Goal: Task Accomplishment & Management: Complete application form

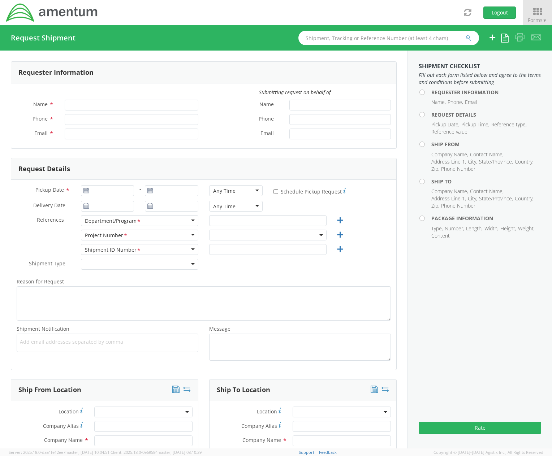
type input "[PERSON_NAME]"
type input "[PHONE_NUMBER]"
type input "[PERSON_NAME][EMAIL_ADDRESS][DOMAIN_NAME]"
select select "[DOMAIN_NAME]"
type input "[DATE]"
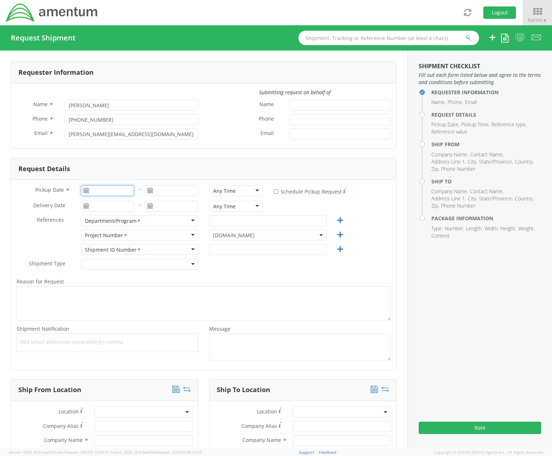
type input "[DATE]"
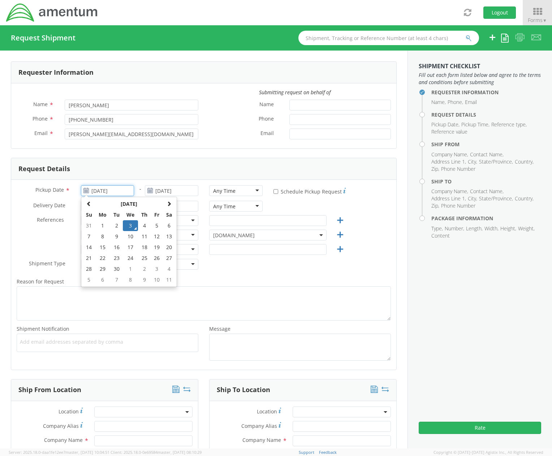
click at [100, 189] on input "[DATE]" at bounding box center [107, 190] width 53 height 11
click at [104, 235] on td "8" at bounding box center [102, 236] width 15 height 11
type input "[DATE]"
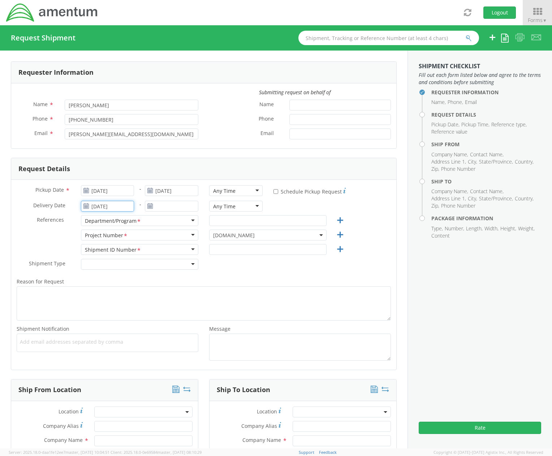
click at [107, 210] on input "[DATE]" at bounding box center [107, 206] width 53 height 11
click at [156, 248] on td "12" at bounding box center [157, 252] width 12 height 11
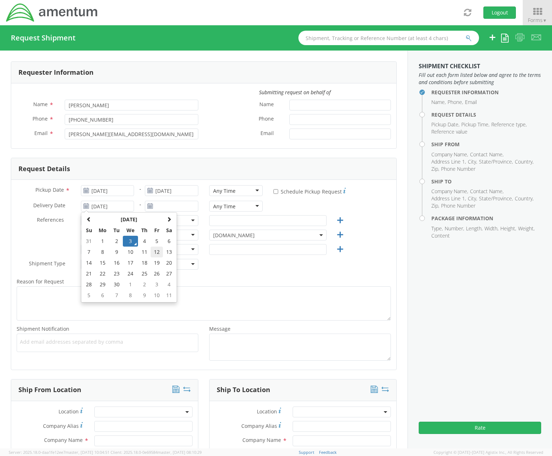
type input "[DATE]"
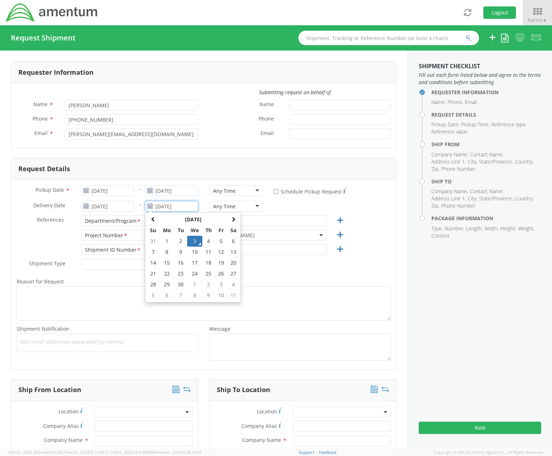
click at [171, 207] on input "[DATE]" at bounding box center [171, 206] width 53 height 11
click at [221, 250] on td "12" at bounding box center [221, 252] width 12 height 11
type input "[DATE]"
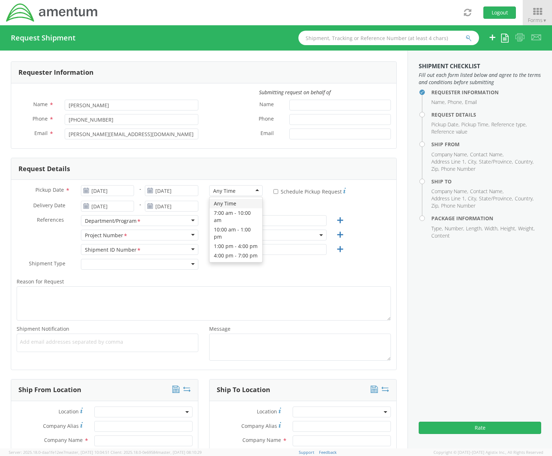
click at [249, 193] on div "Any Time" at bounding box center [235, 190] width 53 height 11
click at [245, 190] on div "7:00 am - 10:00 am" at bounding box center [236, 190] width 46 height 7
click at [236, 203] on div "Any Time" at bounding box center [235, 206] width 53 height 11
click at [231, 219] on input "text" at bounding box center [267, 220] width 117 height 11
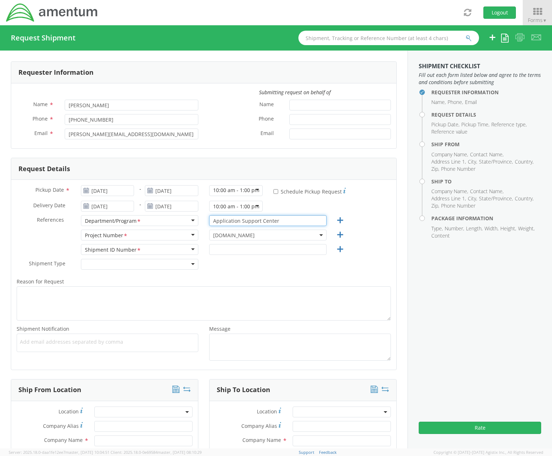
type input "Application Support Center"
drag, startPoint x: 230, startPoint y: 246, endPoint x: 178, endPoint y: 245, distance: 51.7
click at [178, 245] on div "Shipment ID Number <span class="required">*</span> Shipment ID Number * Account…" at bounding box center [203, 251] width 385 height 14
paste input "111"
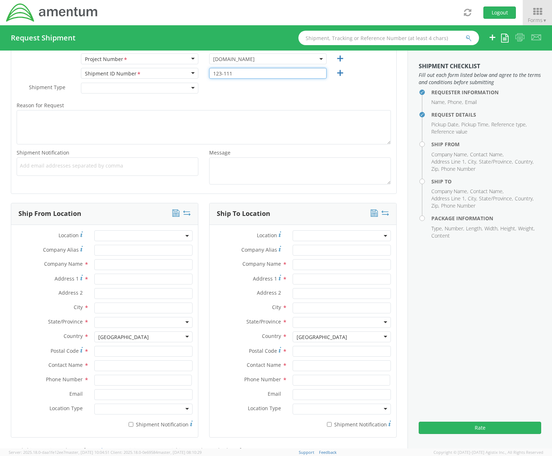
scroll to position [181, 0]
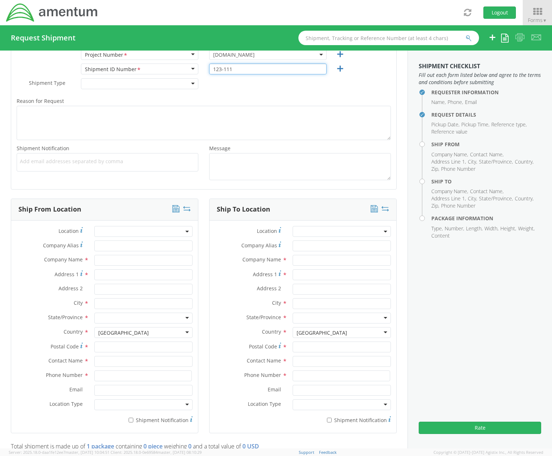
type input "123-111"
click at [127, 263] on input "text" at bounding box center [143, 260] width 98 height 11
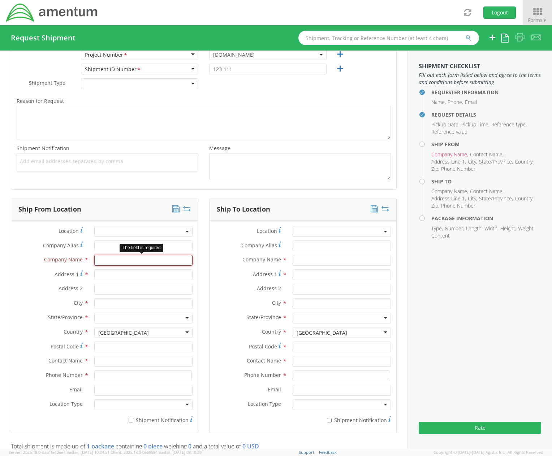
click at [125, 260] on input "text" at bounding box center [143, 260] width 98 height 11
type input "Application Support Center"
click at [121, 271] on input "Address 1 *" at bounding box center [143, 275] width 98 height 11
paste input "[STREET_ADDRESS]"
type input "[STREET_ADDRESS]"
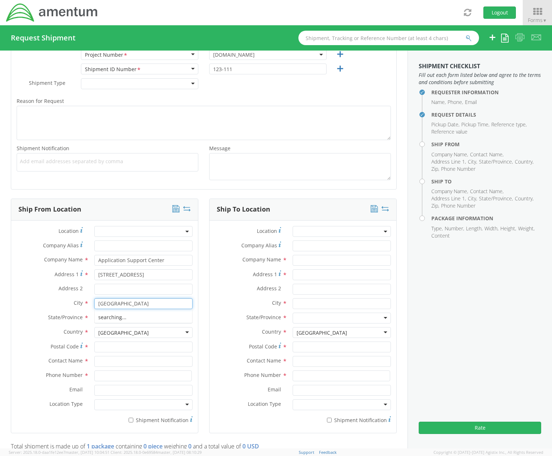
type input "[GEOGRAPHIC_DATA]"
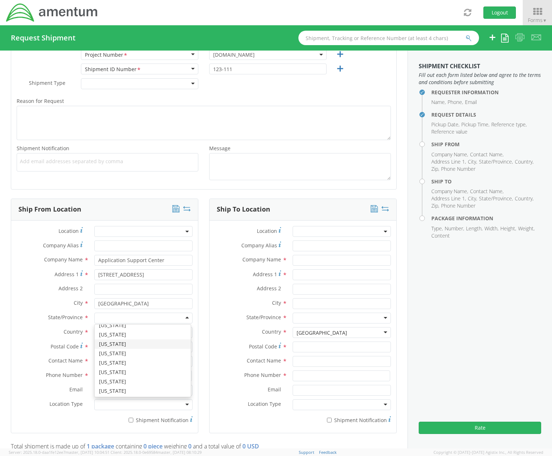
scroll to position [289, 0]
click at [120, 347] on input "Postal Code *" at bounding box center [143, 347] width 98 height 11
click at [115, 347] on input "Postal Code *" at bounding box center [143, 347] width 98 height 11
paste input "11101-5018"
type input "11101-5018"
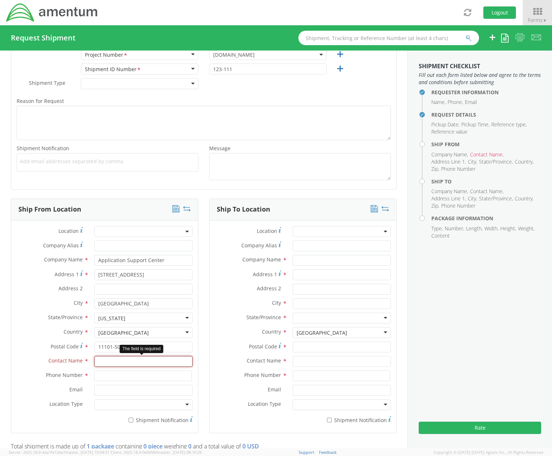
click at [100, 360] on input "text" at bounding box center [143, 361] width 98 height 11
paste input "Ahsanur"
click at [151, 360] on input "Ahsanur" at bounding box center [143, 361] width 98 height 11
paste input "Choudhury"
type input "[PERSON_NAME]"
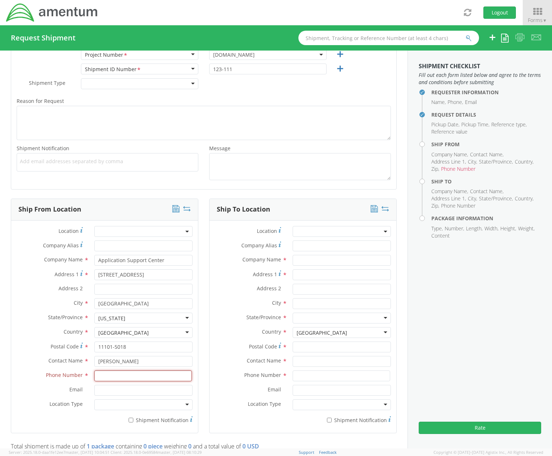
click at [106, 374] on input at bounding box center [143, 376] width 98 height 11
paste input "[PHONE_NUMBER]"
click at [98, 376] on input "[PHONE_NUMBER]" at bounding box center [143, 376] width 98 height 11
type input "[PHONE_NUMBER]"
click at [103, 392] on input "Email *" at bounding box center [143, 390] width 98 height 11
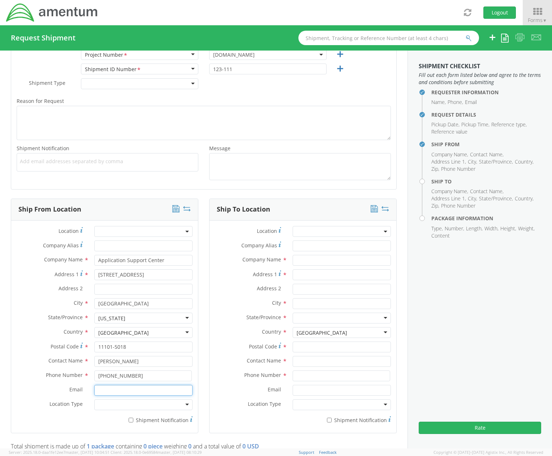
paste input "[EMAIL_ADDRESS][PERSON_NAME][DOMAIN_NAME]"
type input "[EMAIL_ADDRESS][PERSON_NAME][DOMAIN_NAME]"
click at [304, 261] on input "text" at bounding box center [342, 260] width 98 height 11
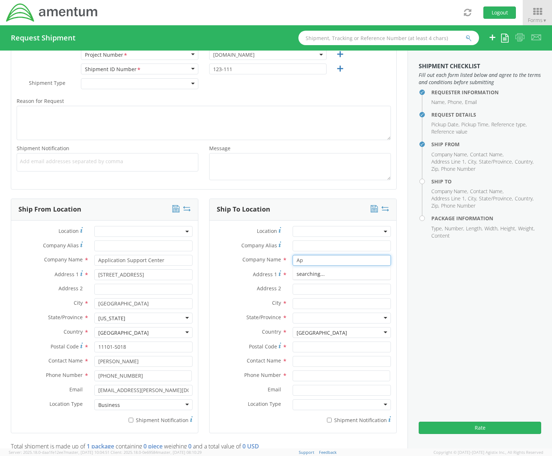
type input "A"
type input "Application Support Center"
click at [326, 276] on input "Address 1 *" at bounding box center [342, 275] width 98 height 11
paste input "[STREET_ADDRESS][PERSON_NAME]"
type input "[STREET_ADDRESS][PERSON_NAME]"
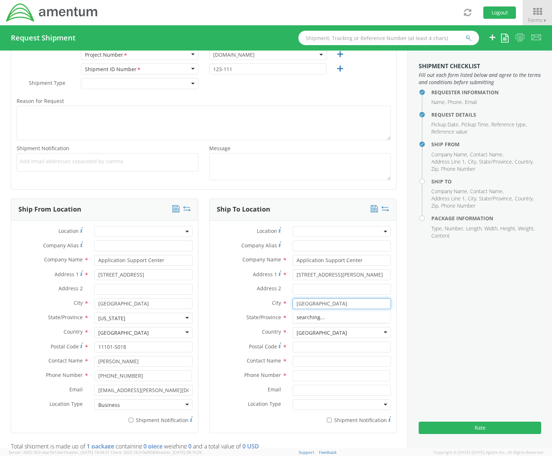
type input "[GEOGRAPHIC_DATA]"
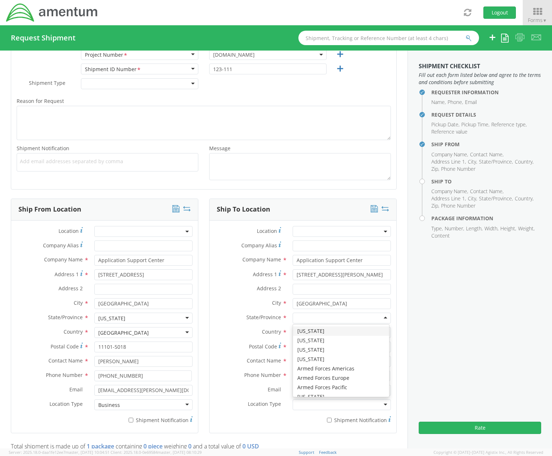
type input "g"
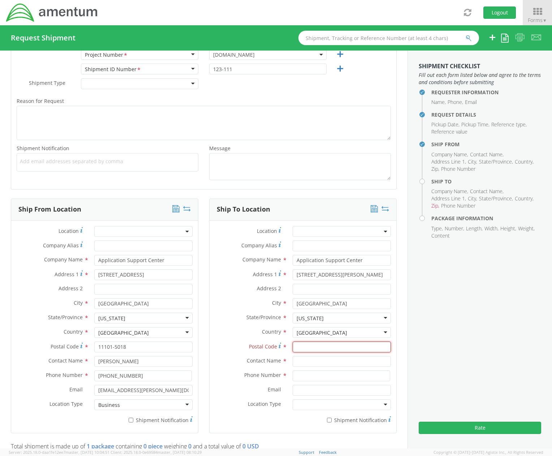
click at [299, 345] on input "Postal Code *" at bounding box center [342, 347] width 98 height 11
type input "30341-4361"
click at [314, 360] on input "text" at bounding box center [342, 361] width 98 height 11
paste input "[PERSON_NAME]"
click at [353, 360] on input "[PERSON_NAME]" at bounding box center [342, 361] width 98 height 11
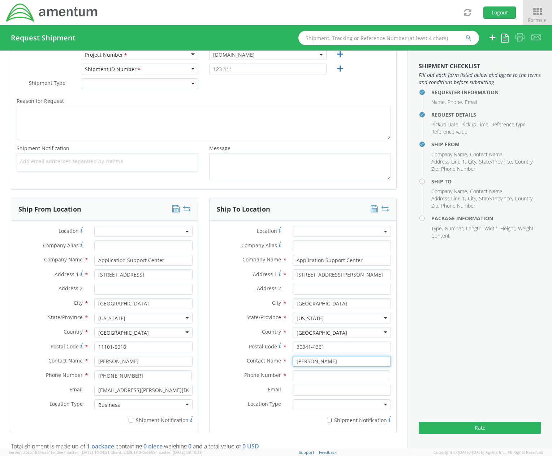
paste input "[PERSON_NAME]"
type input "[PERSON_NAME]"
click at [316, 374] on input at bounding box center [342, 376] width 98 height 11
paste input "[PHONE_NUMBER]"
type input "[PHONE_NUMBER]"
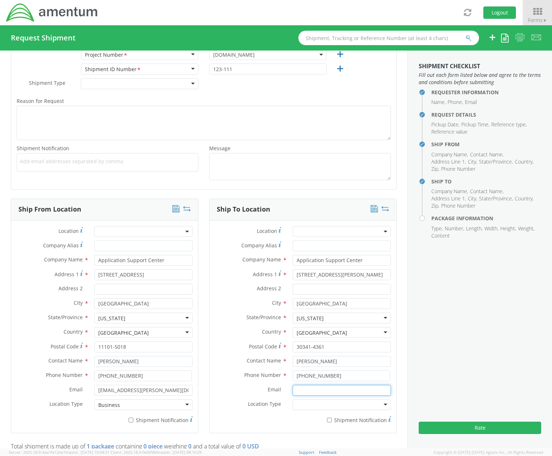
click at [322, 392] on input "Email *" at bounding box center [342, 390] width 98 height 11
paste input "[PERSON_NAME][EMAIL_ADDRESS][PERSON_NAME][DOMAIN_NAME]"
type input "[PERSON_NAME][EMAIL_ADDRESS][PERSON_NAME][DOMAIN_NAME]"
click at [353, 406] on div at bounding box center [342, 405] width 98 height 11
click at [224, 285] on label "Address 2 *" at bounding box center [249, 288] width 78 height 9
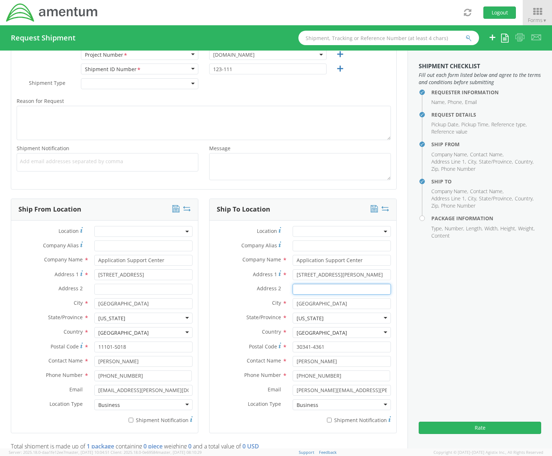
click at [293, 285] on input "Address 2 *" at bounding box center [342, 289] width 98 height 11
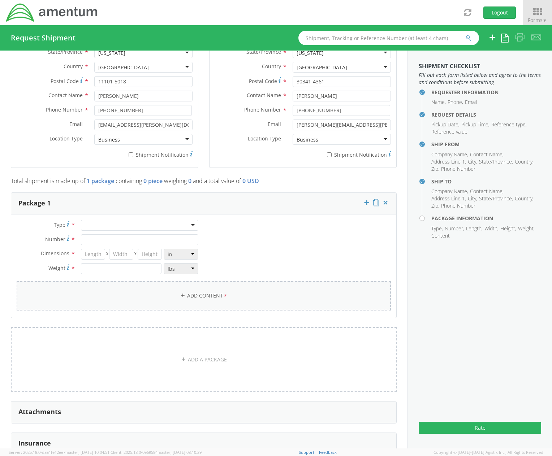
scroll to position [470, 0]
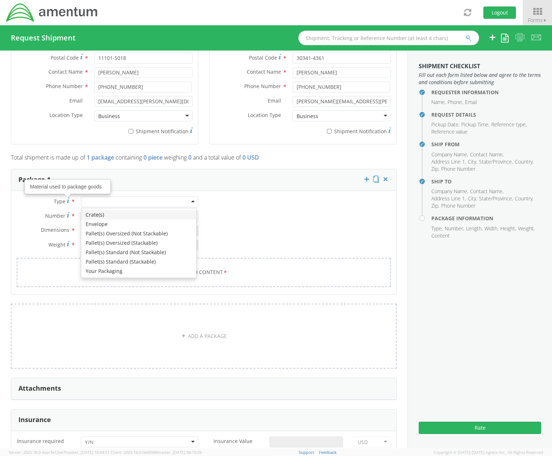
click at [119, 202] on div at bounding box center [139, 202] width 117 height 11
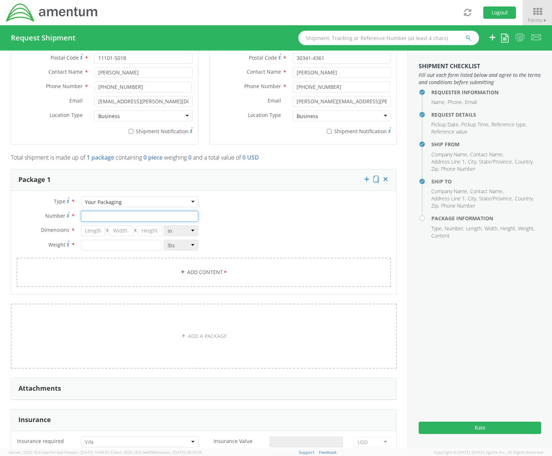
click at [99, 219] on input "Number *" at bounding box center [139, 216] width 117 height 11
type input "3"
type input "16"
type input "11"
type input "7"
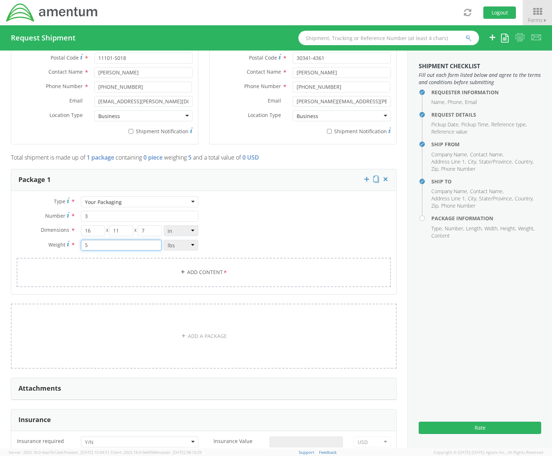
type input "5"
click at [188, 275] on link "Add Content *" at bounding box center [204, 272] width 374 height 29
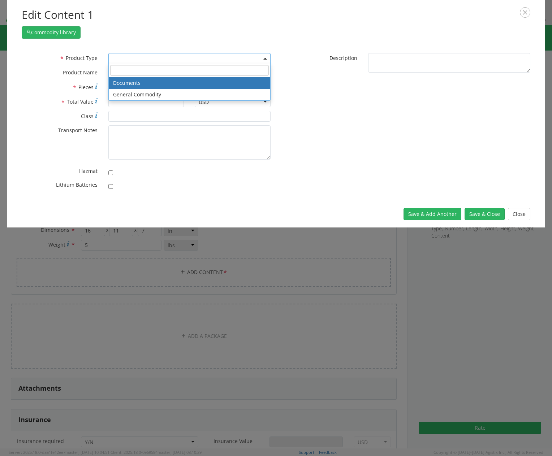
click at [125, 56] on span at bounding box center [189, 58] width 162 height 11
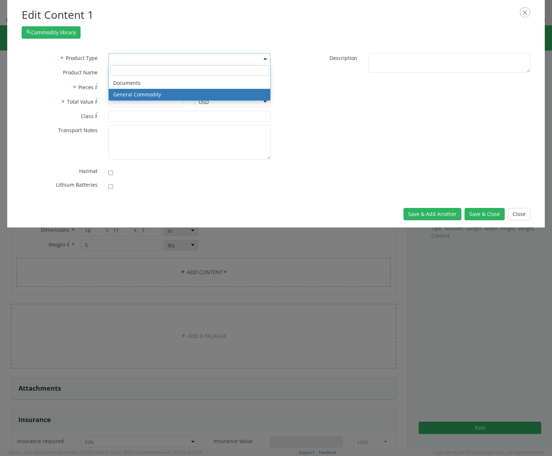
select select "COMMODITY"
type input "General Commodity"
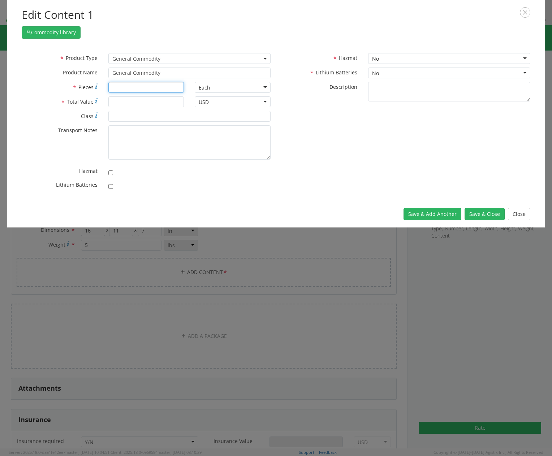
click at [129, 85] on input "* Pieces" at bounding box center [146, 87] width 76 height 11
type input "3"
type input "29.68"
click at [152, 144] on textarea "* Transport Notes" at bounding box center [189, 142] width 162 height 34
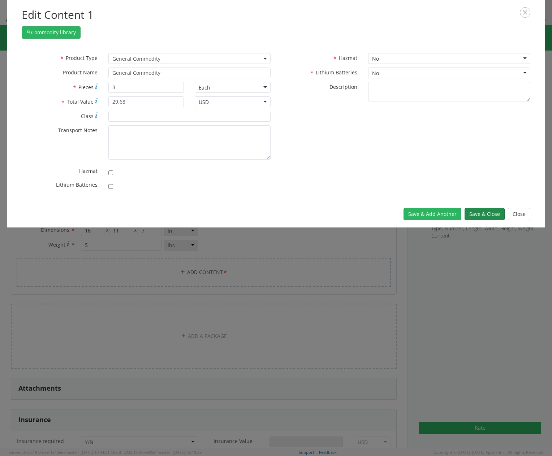
click at [475, 213] on button "Save & Close" at bounding box center [485, 214] width 40 height 12
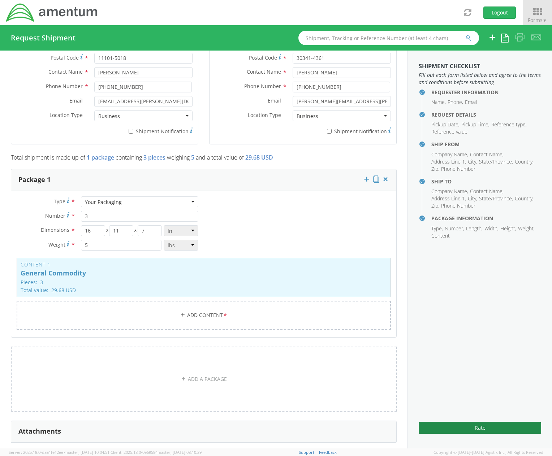
click at [448, 429] on button "Rate" at bounding box center [480, 428] width 123 height 12
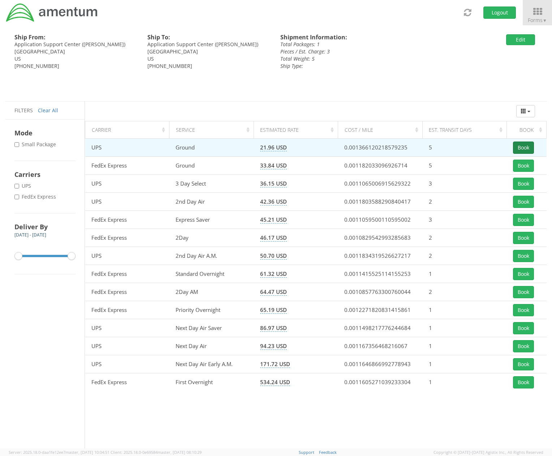
click at [521, 149] on button "Book" at bounding box center [523, 148] width 21 height 12
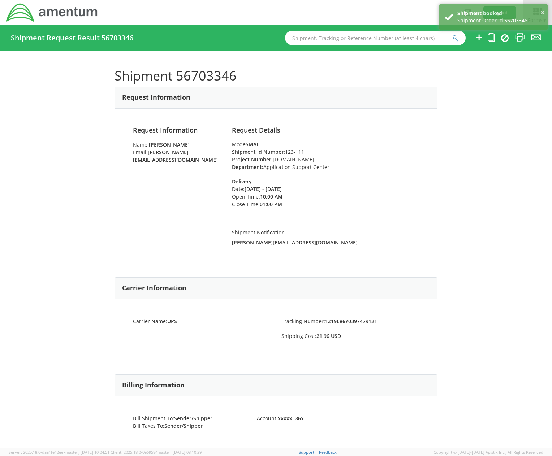
click at [57, 270] on div "Shipment 56703346 Request Information Request Information Name: [PERSON_NAME] E…" at bounding box center [276, 250] width 552 height 398
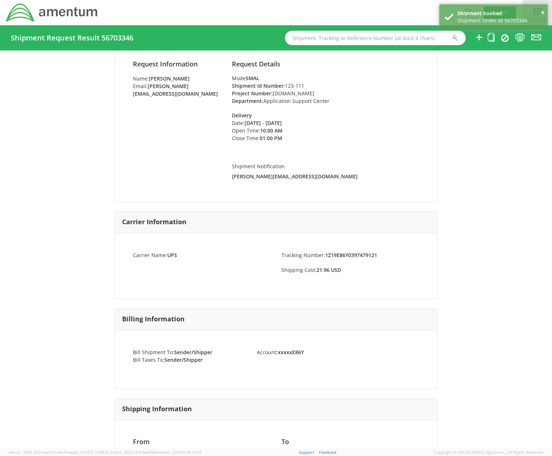
scroll to position [72, 0]
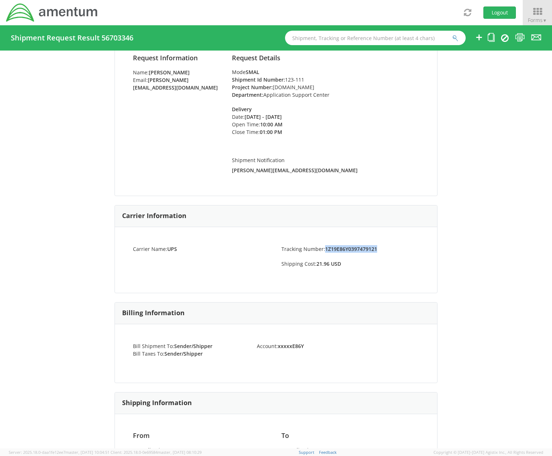
drag, startPoint x: 377, startPoint y: 248, endPoint x: 323, endPoint y: 250, distance: 54.2
click at [323, 250] on li "Tracking Number: 1Z19E86Y0397479121" at bounding box center [350, 249] width 149 height 8
copy strong "1Z19E86Y0397479121"
